Goal: Find specific page/section: Find specific page/section

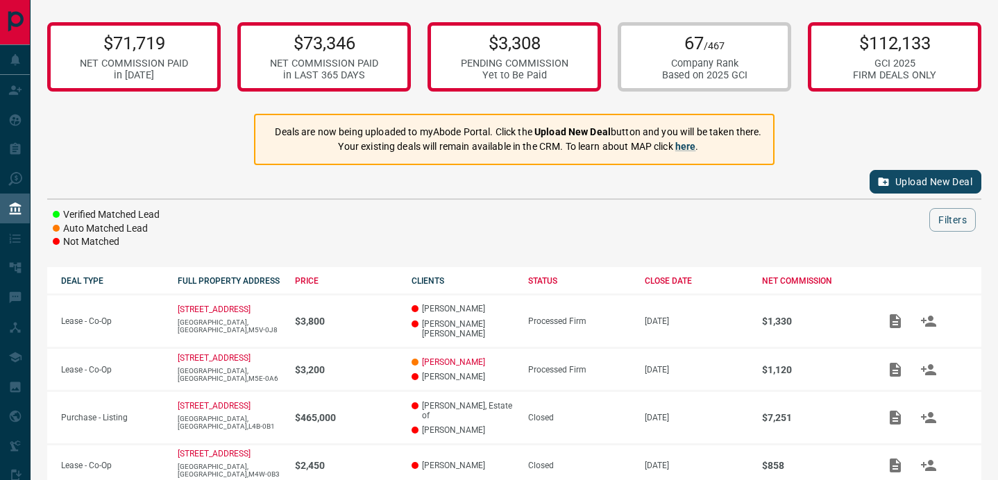
scroll to position [359, 0]
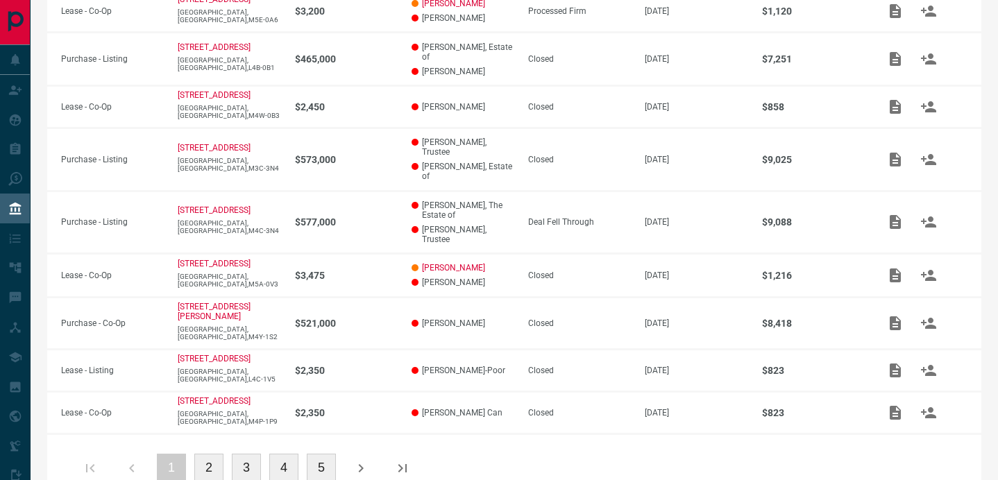
click at [210, 454] on button "2" at bounding box center [208, 468] width 29 height 29
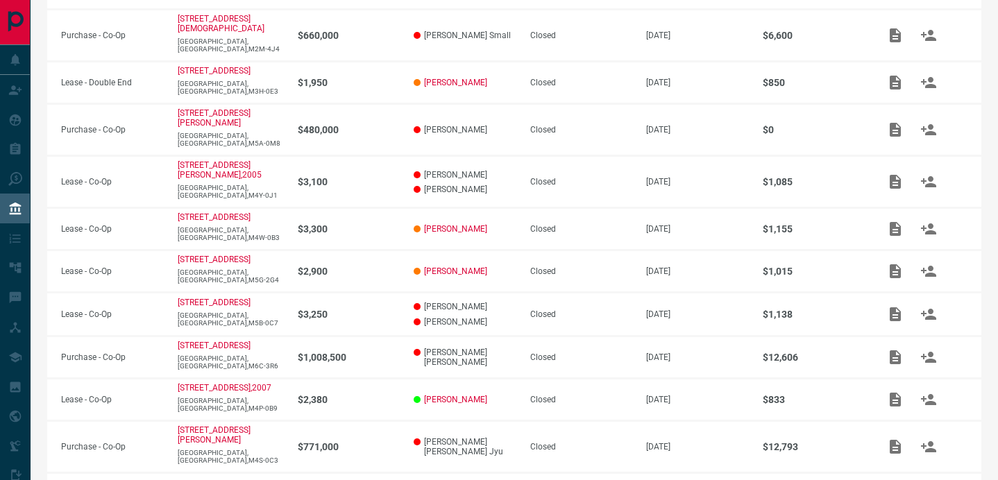
scroll to position [284, 0]
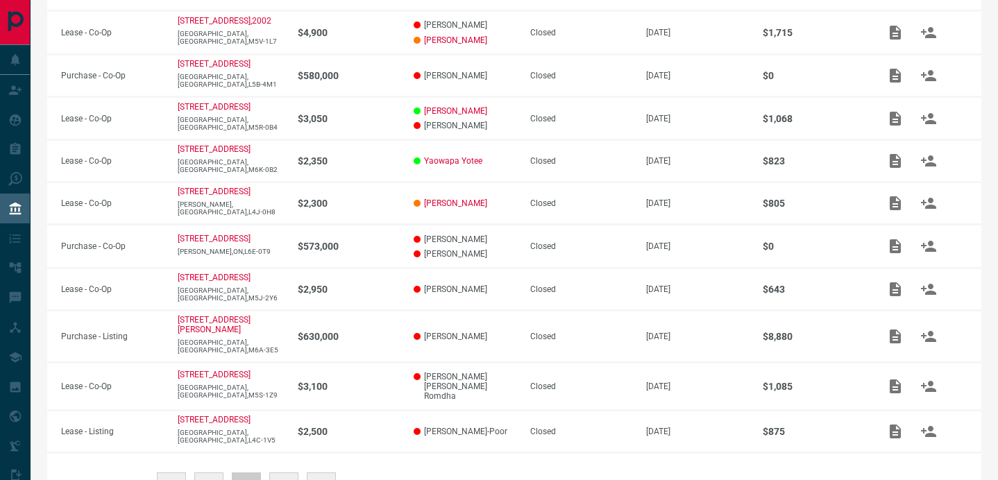
click at [283, 473] on button "4" at bounding box center [283, 487] width 29 height 29
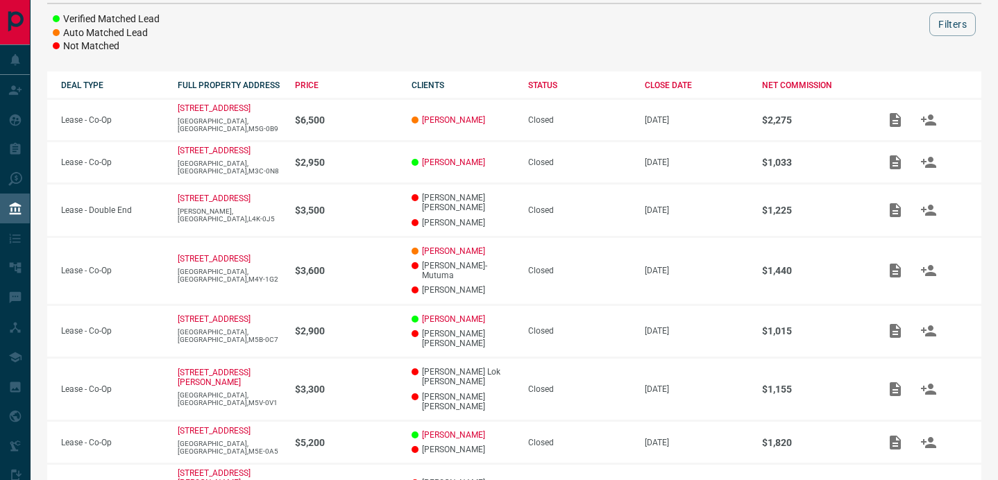
scroll to position [371, 0]
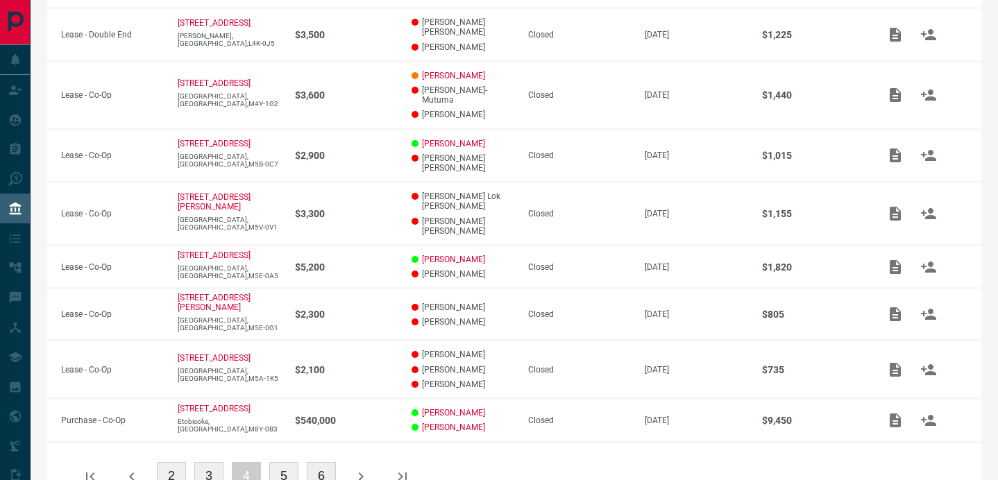
click at [284, 462] on button "5" at bounding box center [283, 476] width 29 height 29
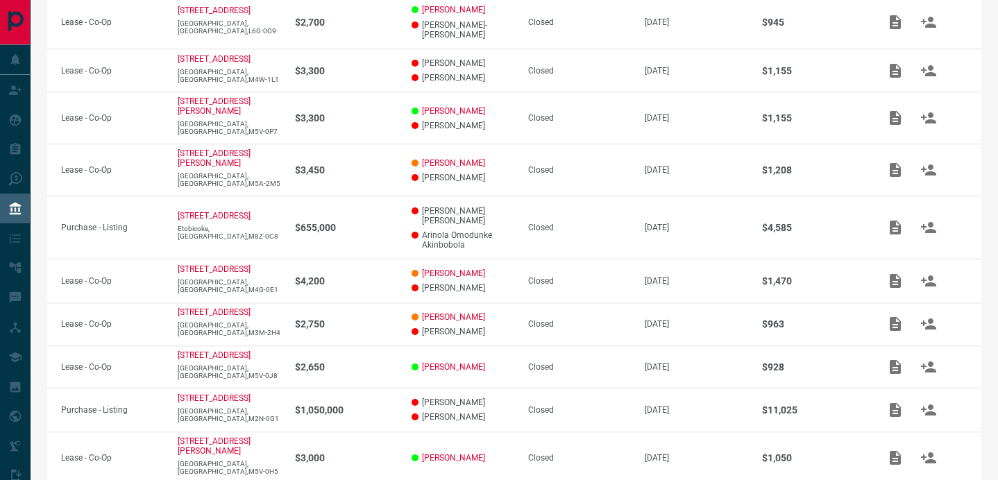
scroll to position [351, 0]
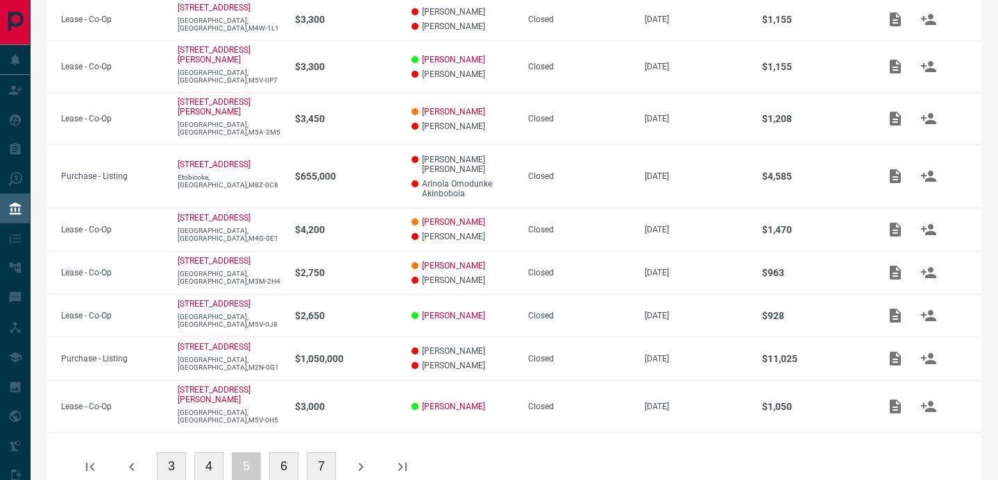
click at [283, 453] on button "6" at bounding box center [283, 467] width 29 height 29
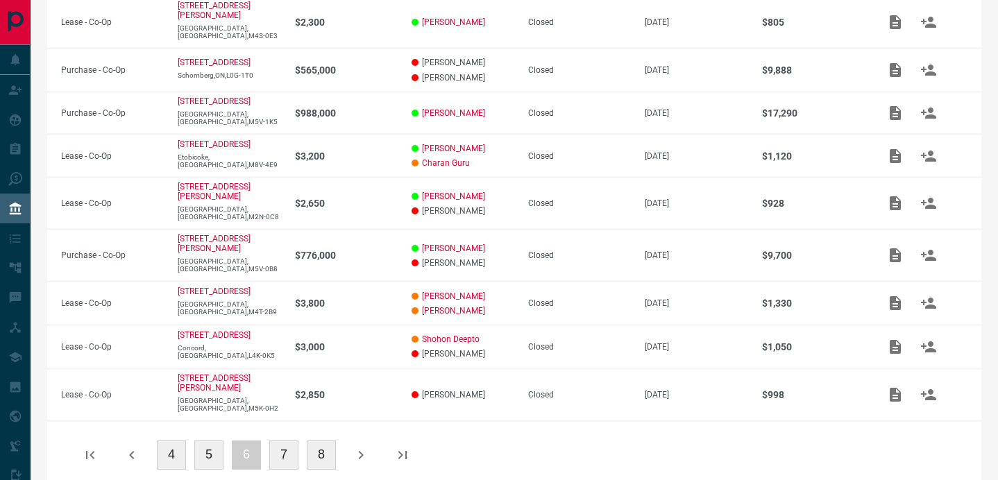
scroll to position [338, 0]
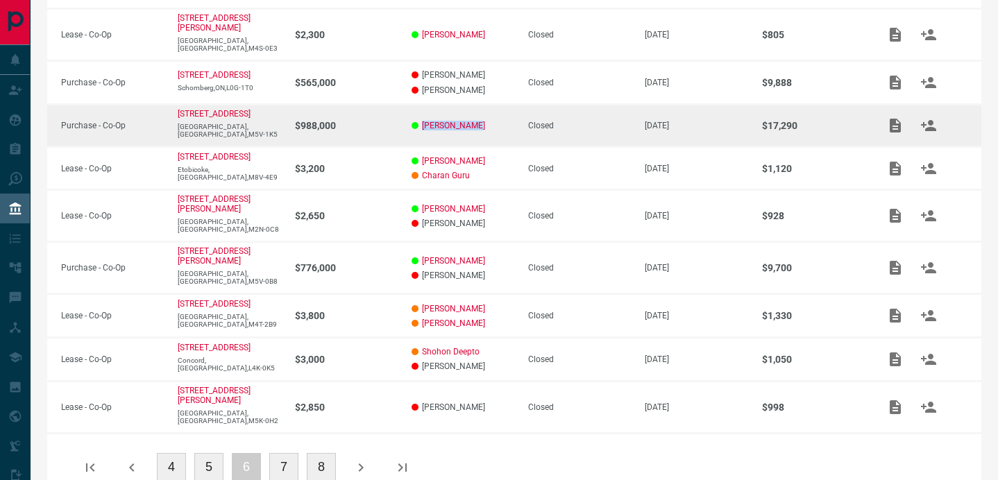
drag, startPoint x: 485, startPoint y: 123, endPoint x: 421, endPoint y: 110, distance: 65.1
click at [421, 110] on td "[PERSON_NAME]" at bounding box center [456, 125] width 117 height 42
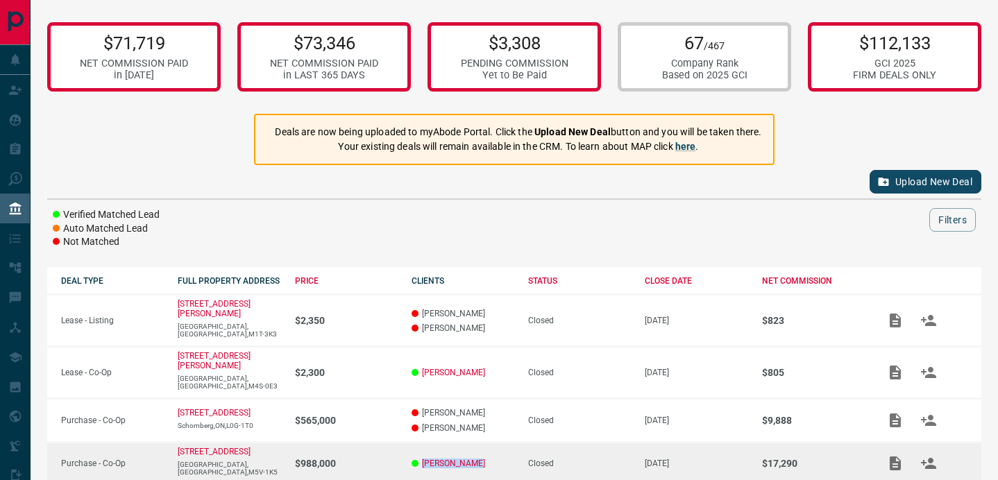
scroll to position [405, 0]
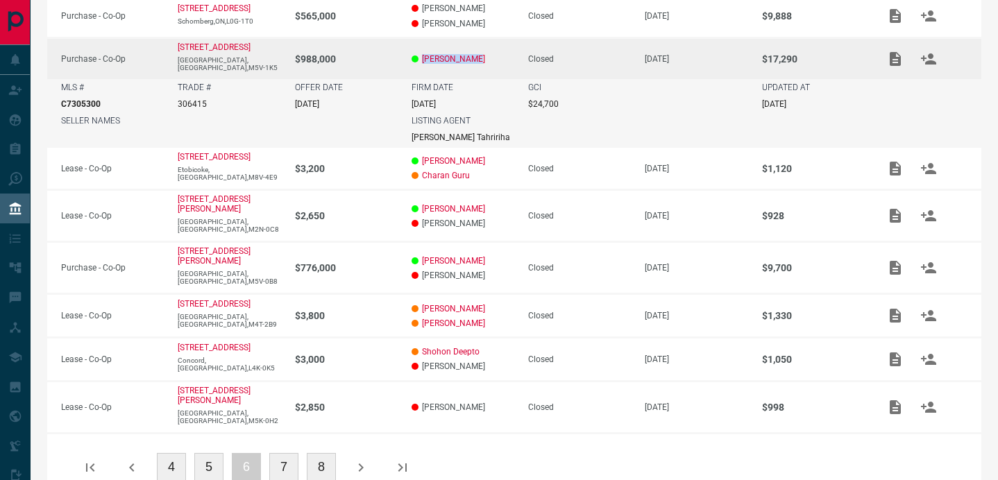
click at [94, 460] on icon "button" at bounding box center [90, 468] width 17 height 17
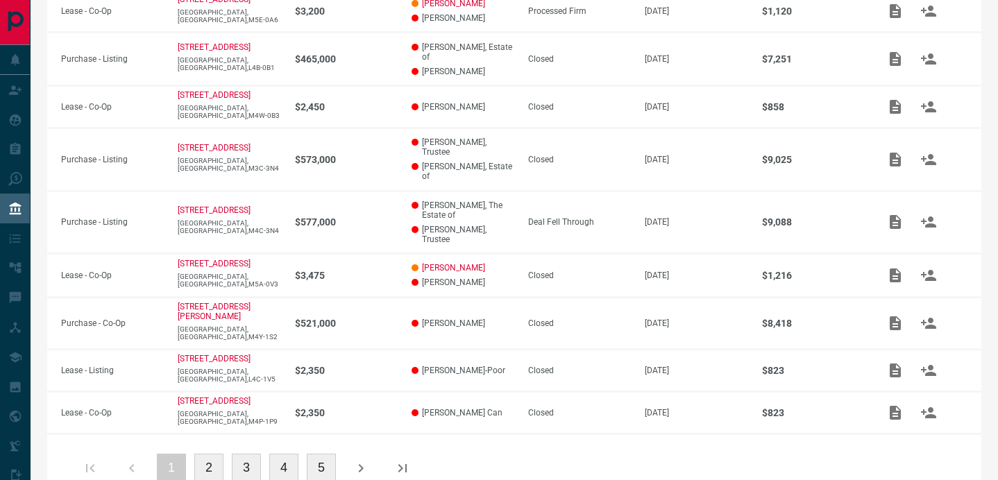
click at [179, 454] on button "1" at bounding box center [171, 468] width 29 height 29
